Goal: Task Accomplishment & Management: Use online tool/utility

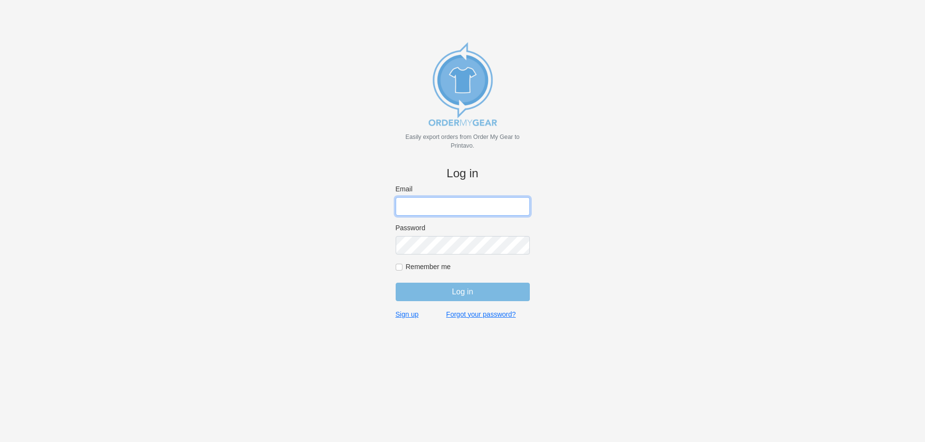
type input "tyler@devodesigns.com"
click at [469, 294] on input "Log in" at bounding box center [463, 292] width 134 height 18
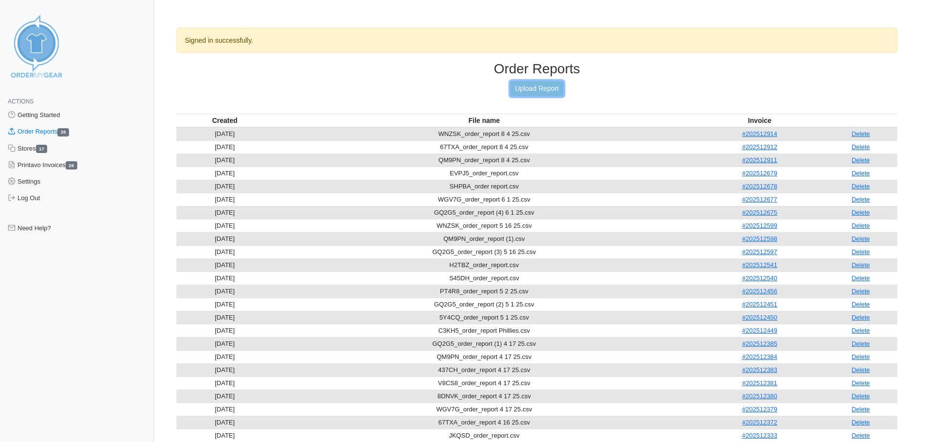
click at [532, 85] on link "Upload Report" at bounding box center [536, 88] width 53 height 15
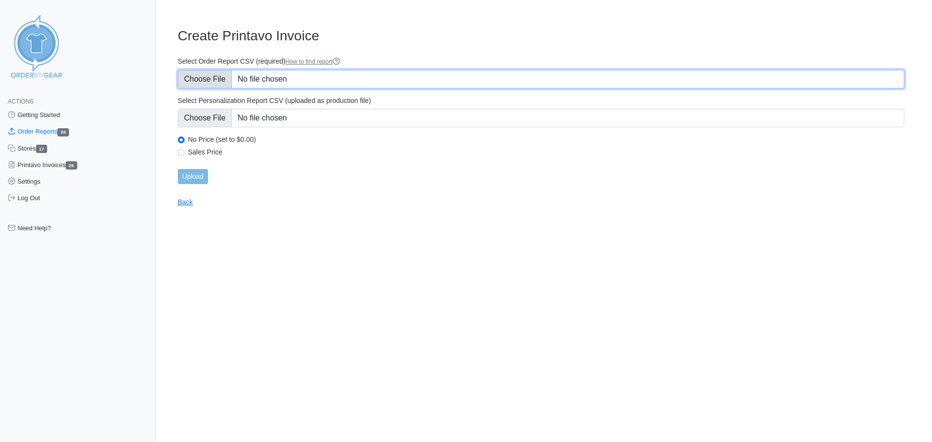
click at [225, 77] on input "Select Order Report CSV (required) How to find report" at bounding box center [541, 79] width 727 height 18
type input "C:\fakepath\8QKG8_order_report (1).csv"
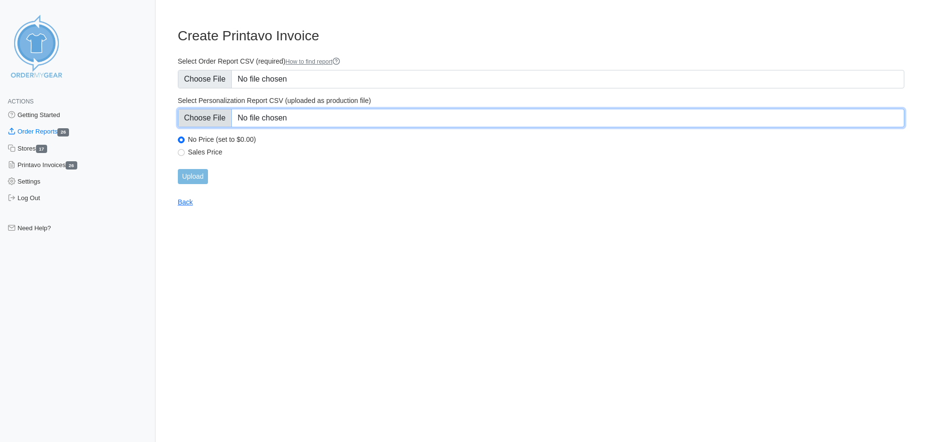
click at [207, 125] on input "Select Personalization Report CSV (uploaded as production file)" at bounding box center [541, 118] width 727 height 18
type input "C:\fakepath\8QKG8_personalization_report.csv"
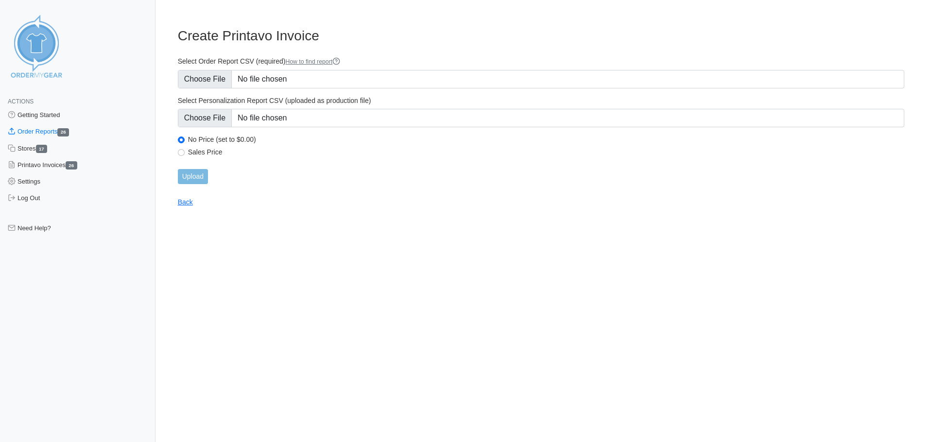
click at [200, 153] on label "Sales Price" at bounding box center [546, 152] width 717 height 9
click at [185, 153] on input "Sales Price" at bounding box center [181, 152] width 7 height 7
radio input "true"
click at [191, 176] on input "Upload" at bounding box center [193, 176] width 30 height 15
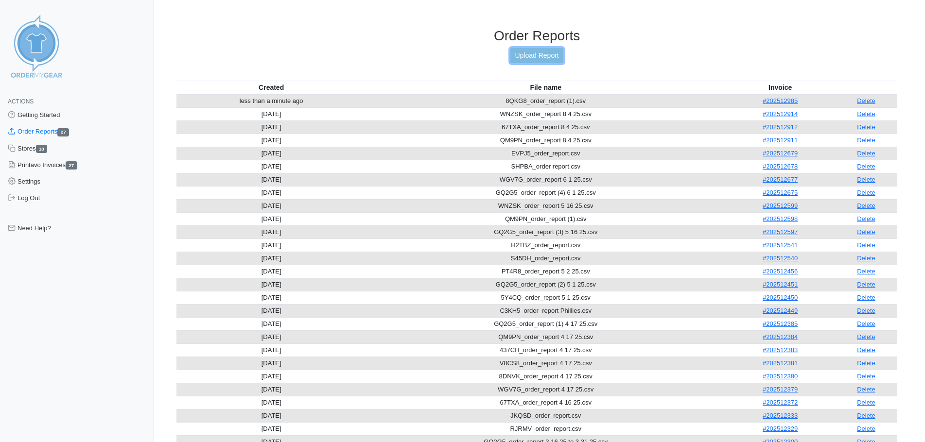
click at [539, 57] on link "Upload Report" at bounding box center [536, 55] width 53 height 15
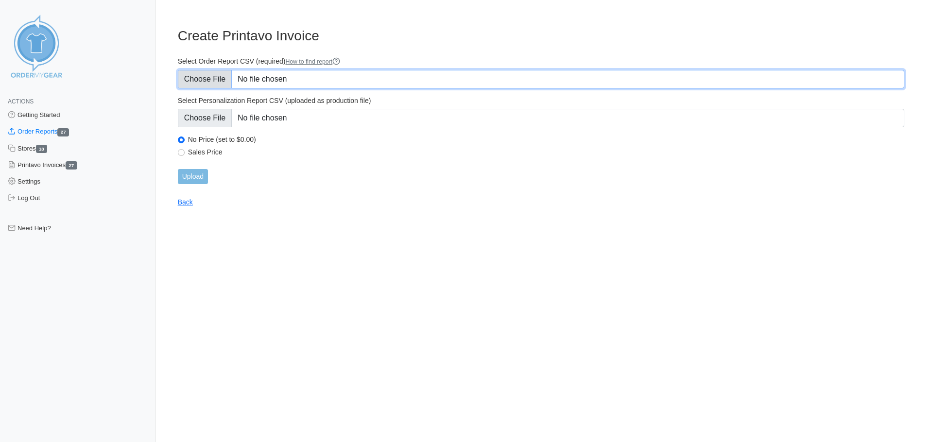
click at [214, 81] on input "Select Order Report CSV (required) How to find report" at bounding box center [541, 79] width 727 height 18
type input "C:\fakepath\3TEMN_order_report.csv"
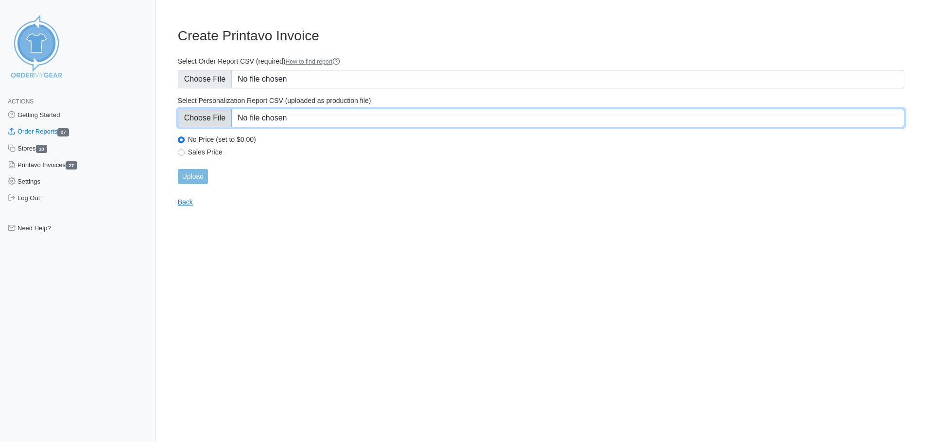
click at [221, 110] on input "Select Personalization Report CSV (uploaded as production file)" at bounding box center [541, 118] width 727 height 18
type input "C:\fakepath\3TEMN_personalization_report.csv"
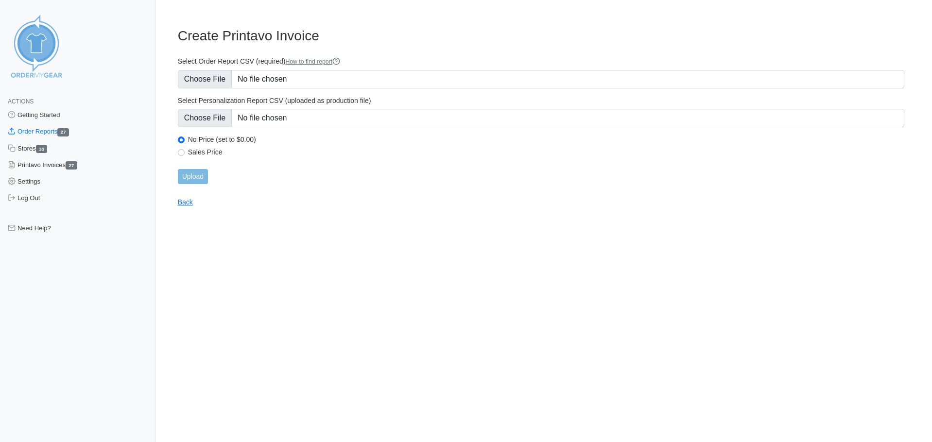
click at [202, 151] on label "Sales Price" at bounding box center [546, 152] width 717 height 9
click at [185, 151] on input "Sales Price" at bounding box center [181, 152] width 7 height 7
radio input "true"
click at [193, 172] on input "Upload" at bounding box center [193, 176] width 30 height 15
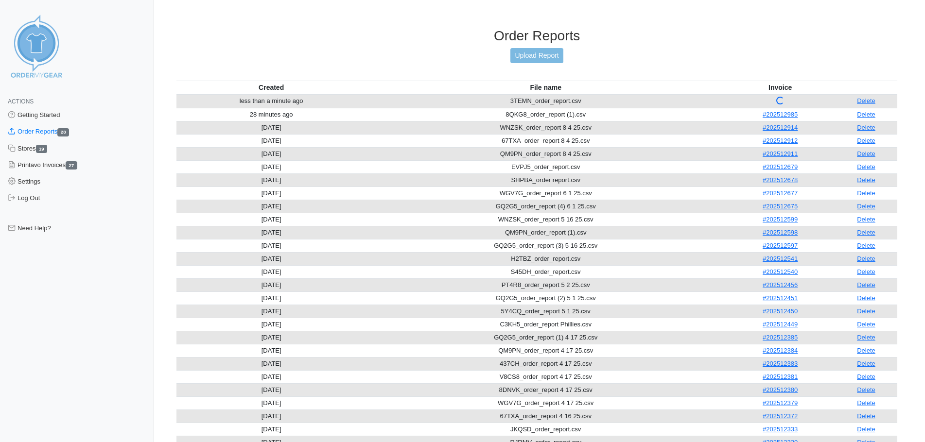
click at [349, 55] on div "Order Reports Upload Report" at bounding box center [536, 54] width 721 height 53
